Goal: Information Seeking & Learning: Learn about a topic

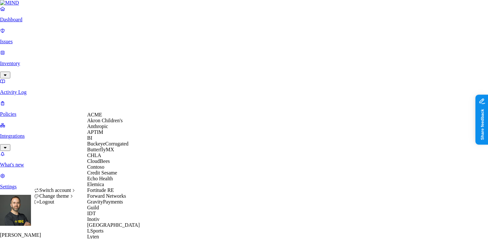
scroll to position [94, 0]
click at [113, 176] on span "Echo Health" at bounding box center [100, 178] width 26 height 5
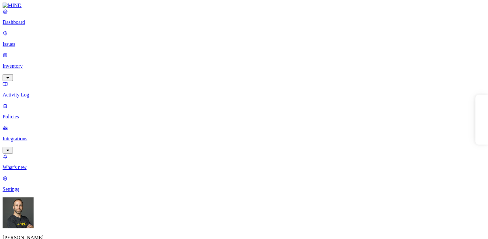
click at [30, 192] on p "Settings" at bounding box center [244, 190] width 483 height 6
click at [47, 25] on p "Dashboard" at bounding box center [244, 22] width 483 height 6
click at [30, 114] on p "Policies" at bounding box center [244, 117] width 483 height 6
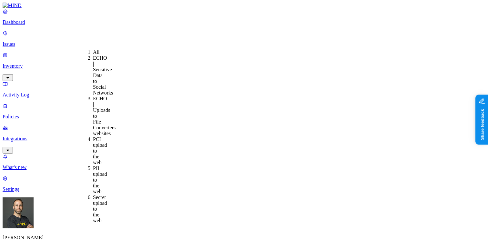
click at [93, 52] on div "All" at bounding box center [93, 52] width 0 height 6
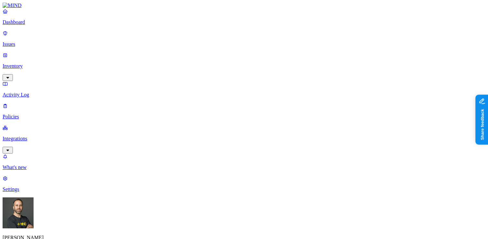
click at [40, 25] on p "Dashboard" at bounding box center [244, 22] width 483 height 6
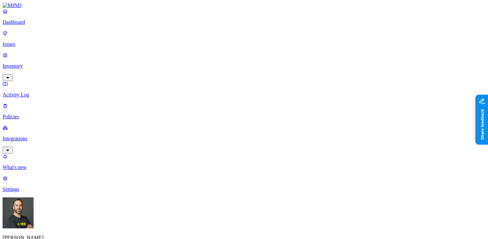
click at [56, 125] on link "Integrations" at bounding box center [244, 139] width 483 height 28
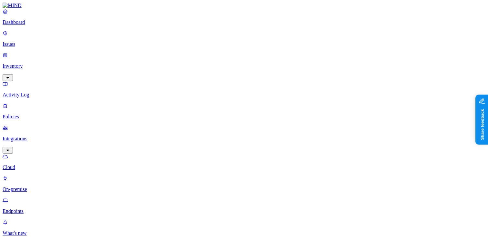
click at [44, 209] on p "Endpoints" at bounding box center [244, 212] width 483 height 6
click at [48, 25] on p "Dashboard" at bounding box center [244, 22] width 483 height 6
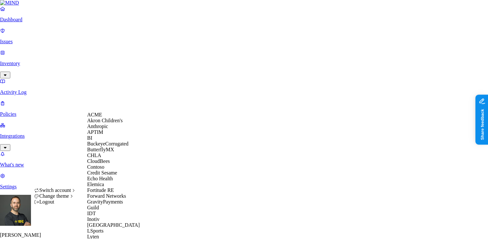
scroll to position [321, 0]
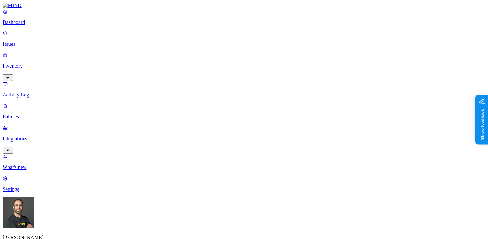
click at [49, 141] on nav "Dashboard Issues Inventory Activity Log Policies Integrations What's new 1 Sett…" at bounding box center [244, 100] width 483 height 184
click at [28, 192] on p "Settings" at bounding box center [244, 190] width 483 height 6
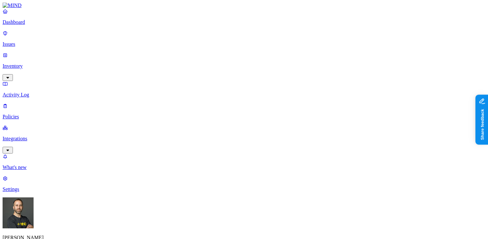
click at [29, 25] on p "Dashboard" at bounding box center [244, 22] width 483 height 6
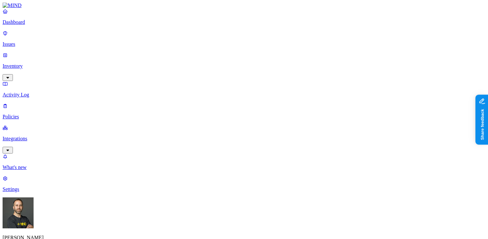
click at [43, 41] on p "Issues" at bounding box center [244, 44] width 483 height 6
click at [117, 97] on button "button" at bounding box center [119, 98] width 5 height 2
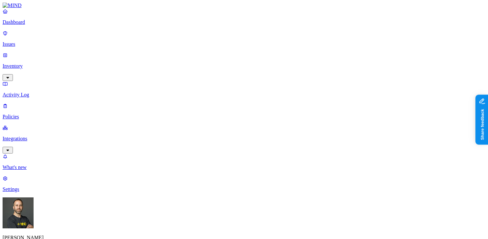
scroll to position [0, 117]
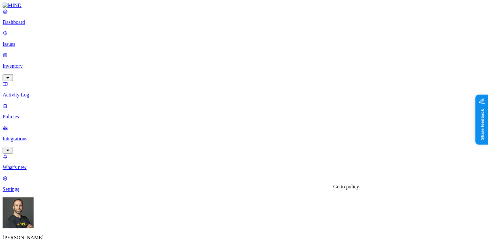
click at [35, 25] on p "Dashboard" at bounding box center [244, 22] width 483 height 6
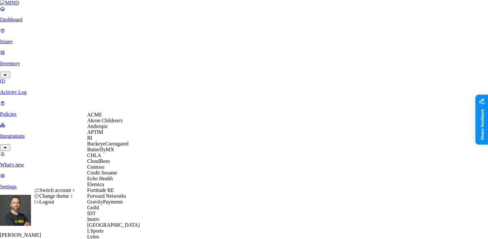
scroll to position [79, 0]
click at [113, 176] on span "Echo Health" at bounding box center [100, 178] width 26 height 5
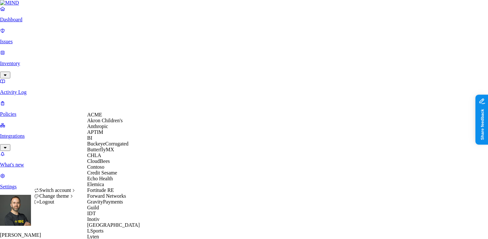
scroll to position [344, 0]
